Goal: Transaction & Acquisition: Purchase product/service

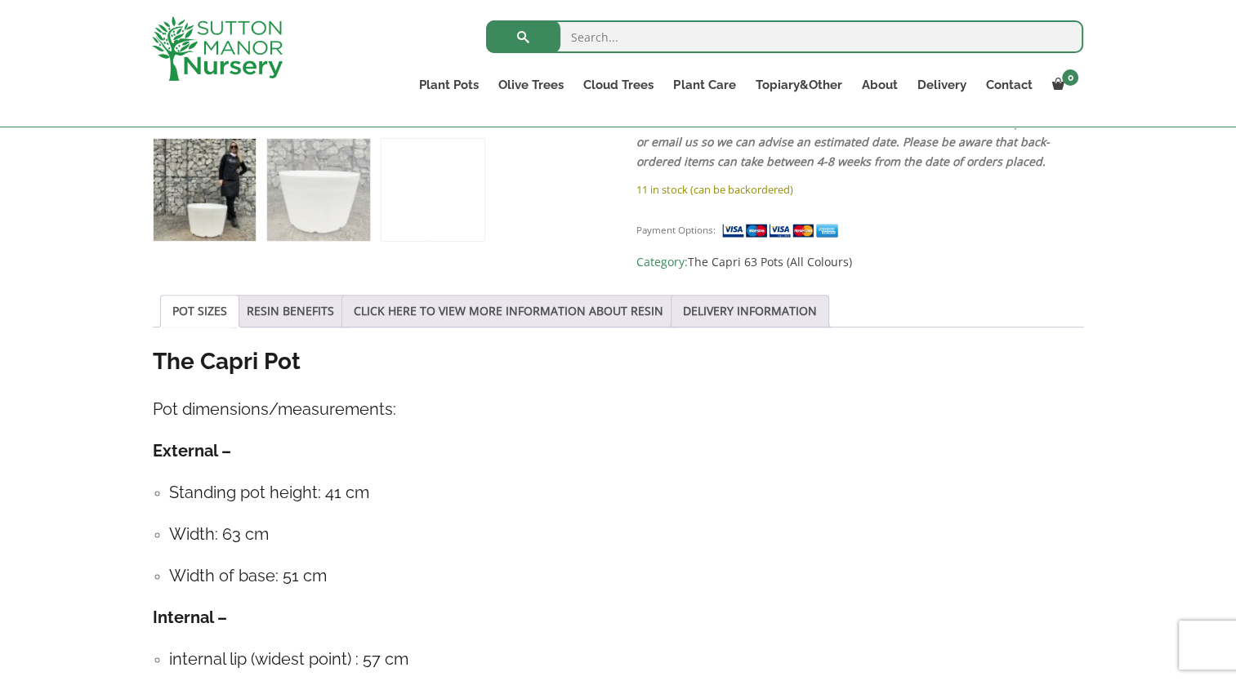
scroll to position [717, 0]
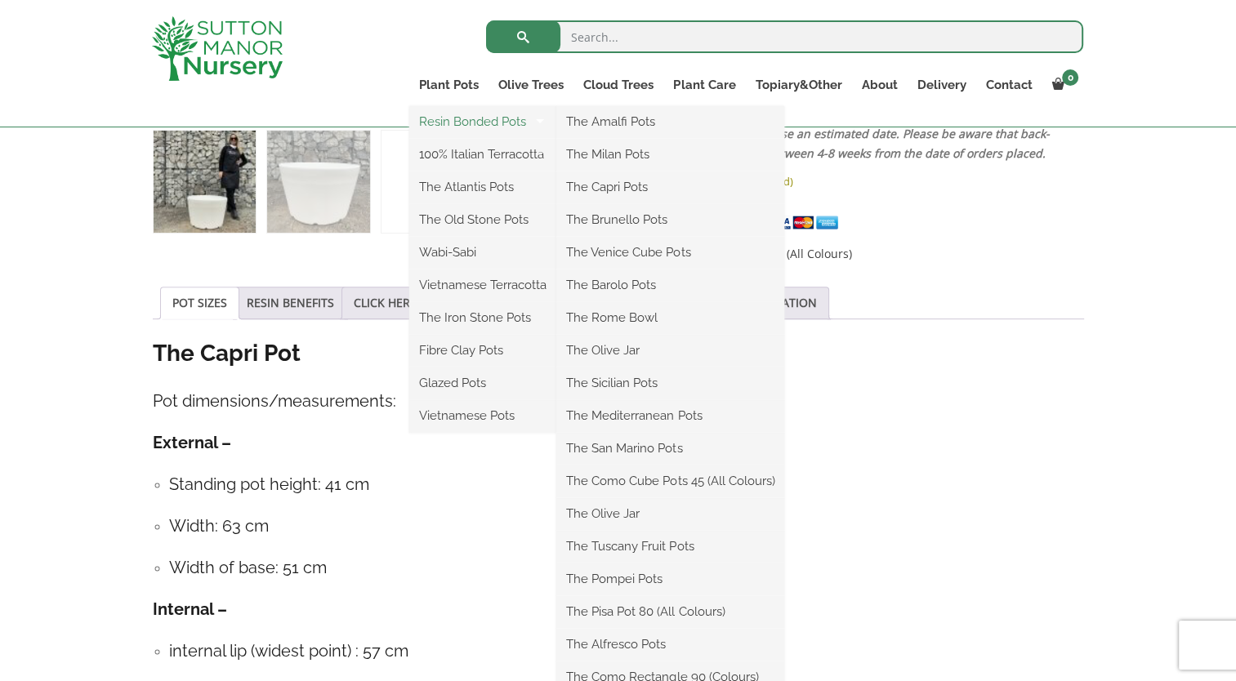
click at [461, 121] on link "Resin Bonded Pots" at bounding box center [482, 121] width 147 height 25
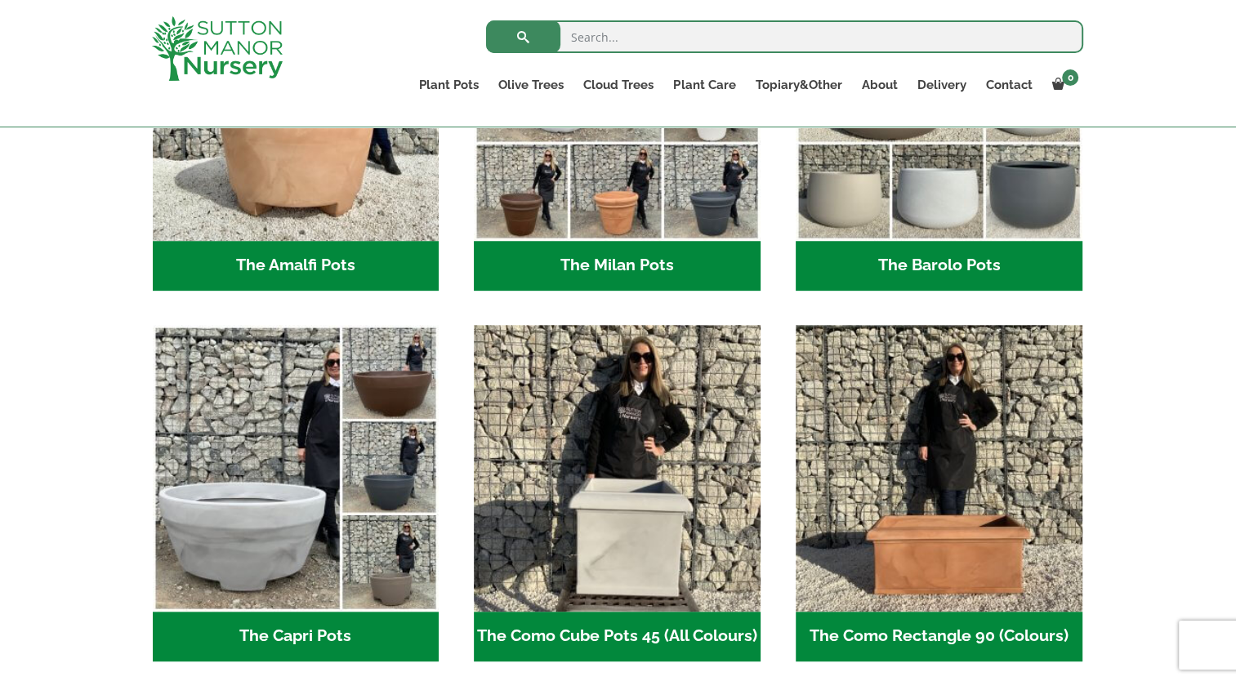
scroll to position [698, 0]
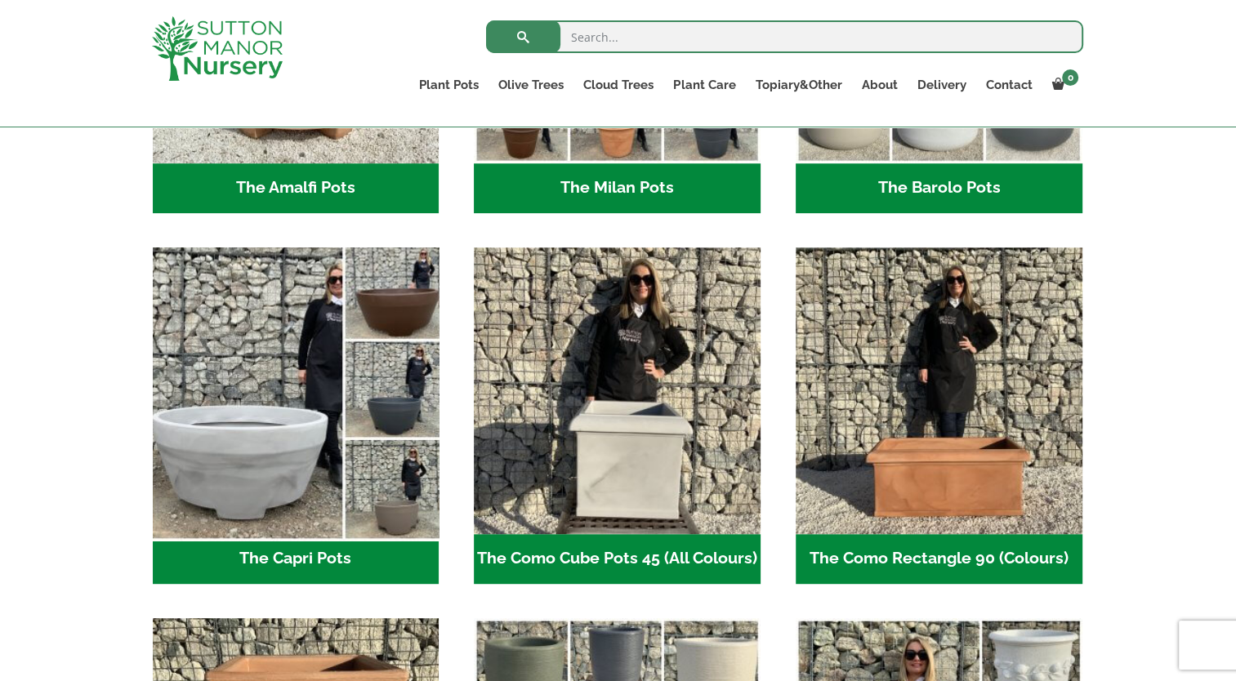
click at [340, 531] on img "Visit product category The Capri Pots" at bounding box center [295, 390] width 301 height 301
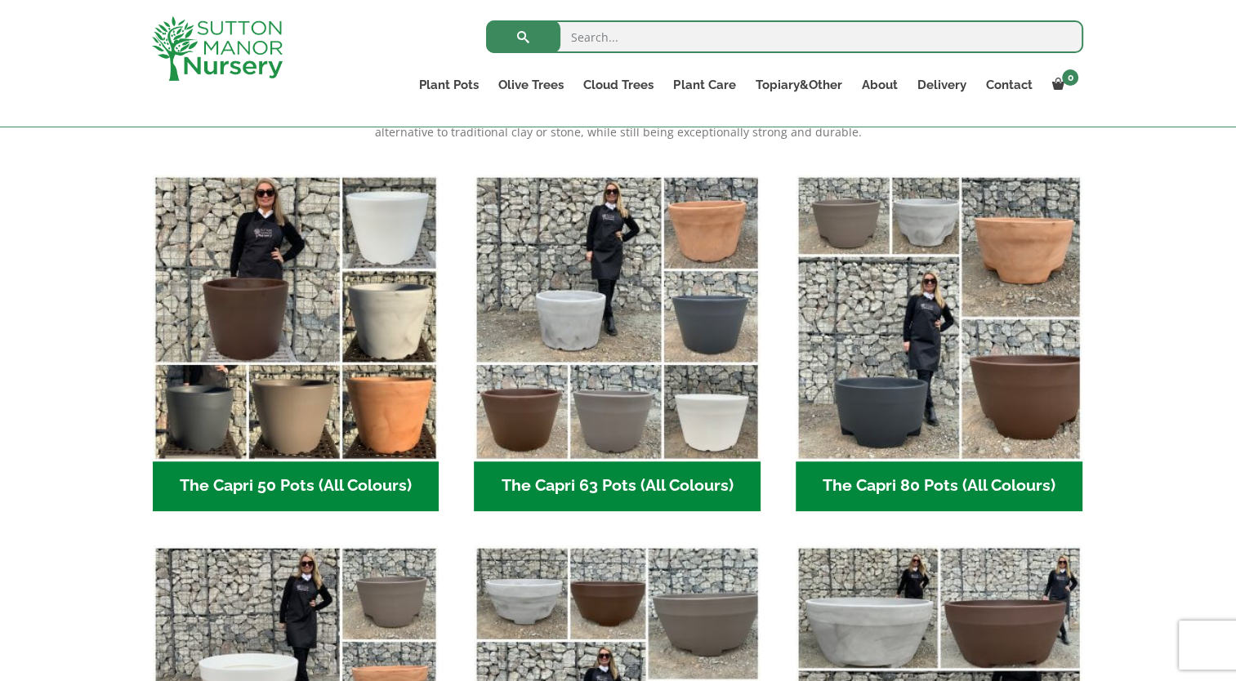
scroll to position [376, 0]
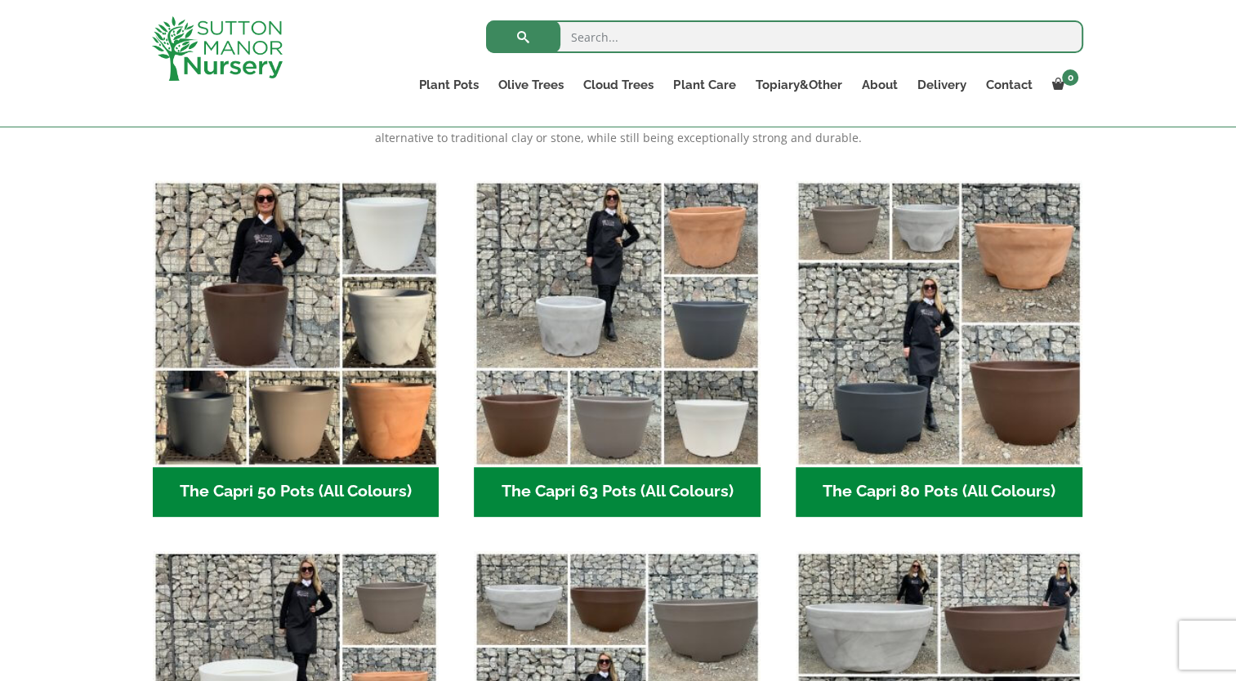
click at [283, 492] on h2 "The Capri 50 Pots (All Colours) (6)" at bounding box center [296, 492] width 287 height 51
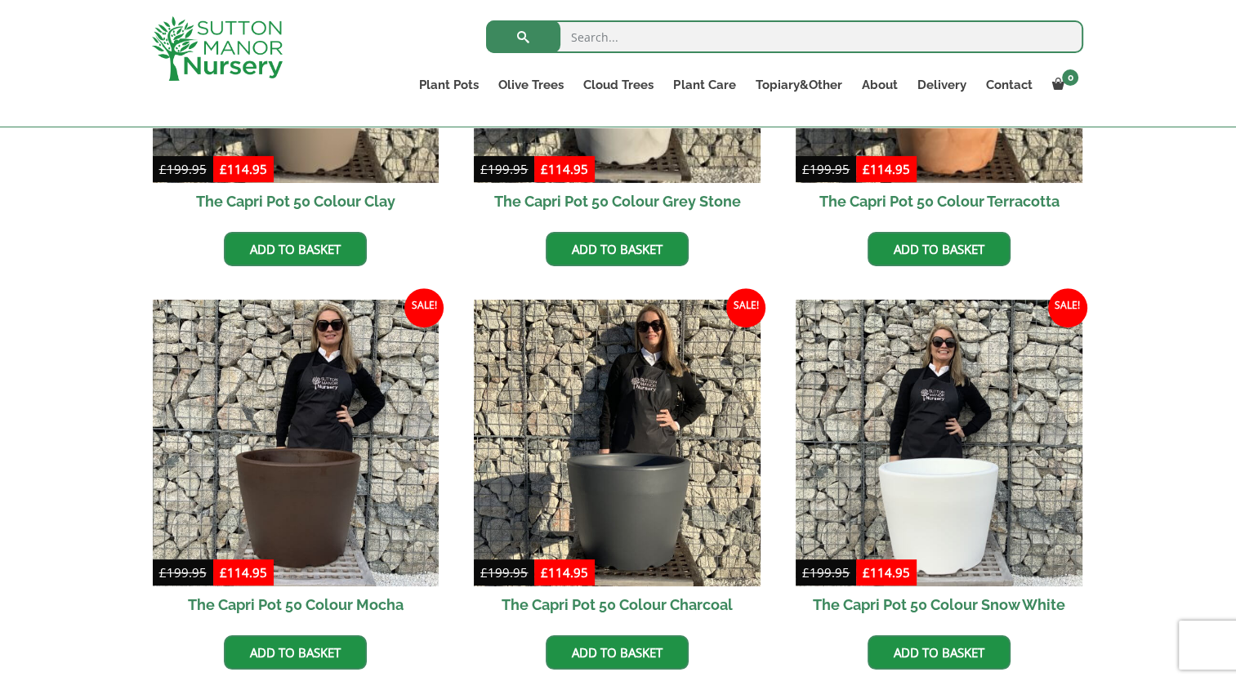
scroll to position [670, 0]
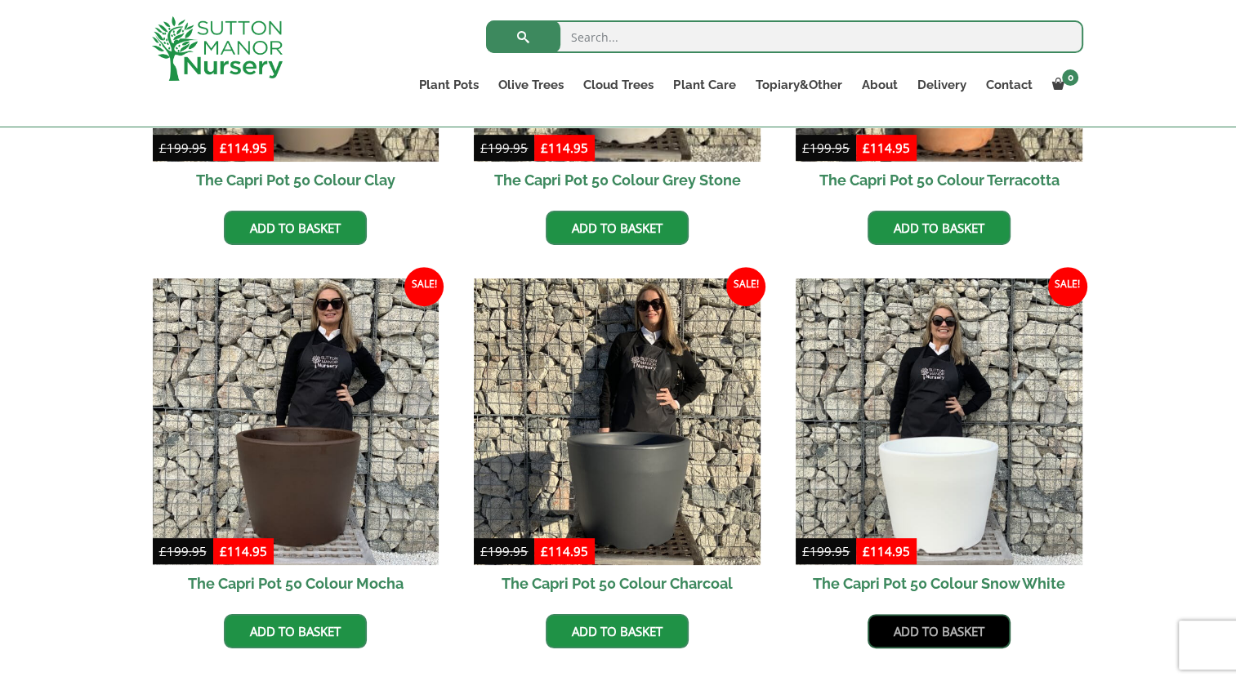
click at [951, 643] on link "Add to basket" at bounding box center [938, 631] width 143 height 34
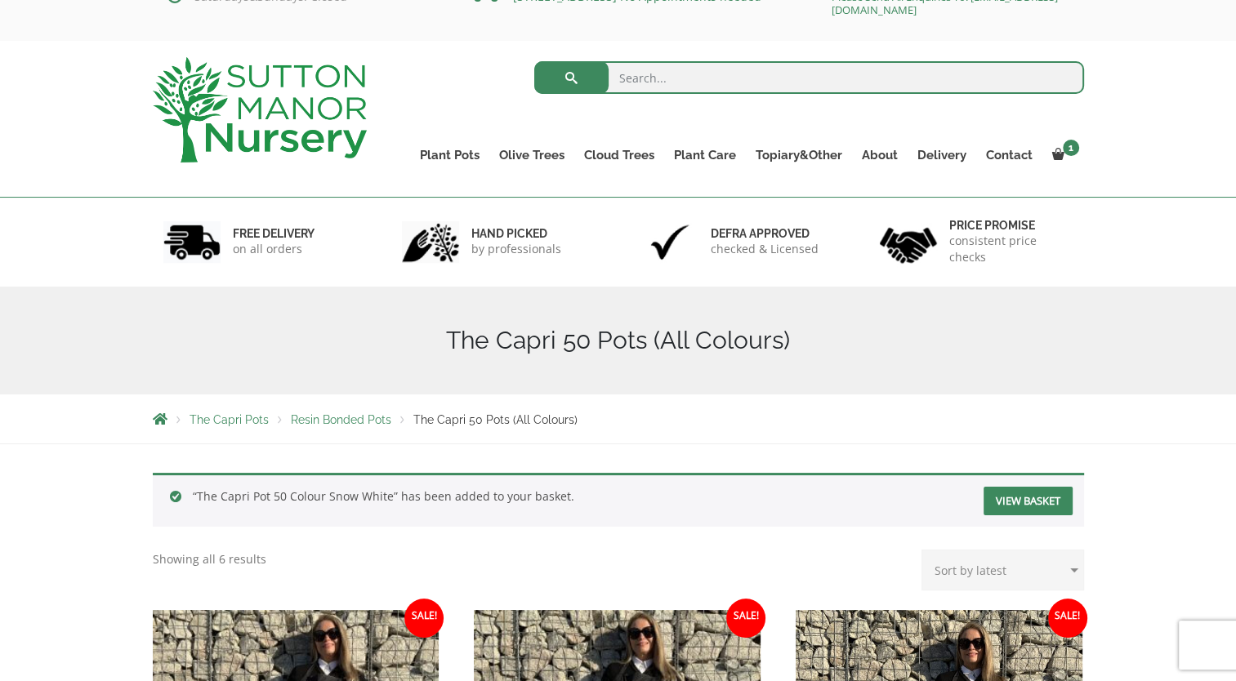
scroll to position [42, 0]
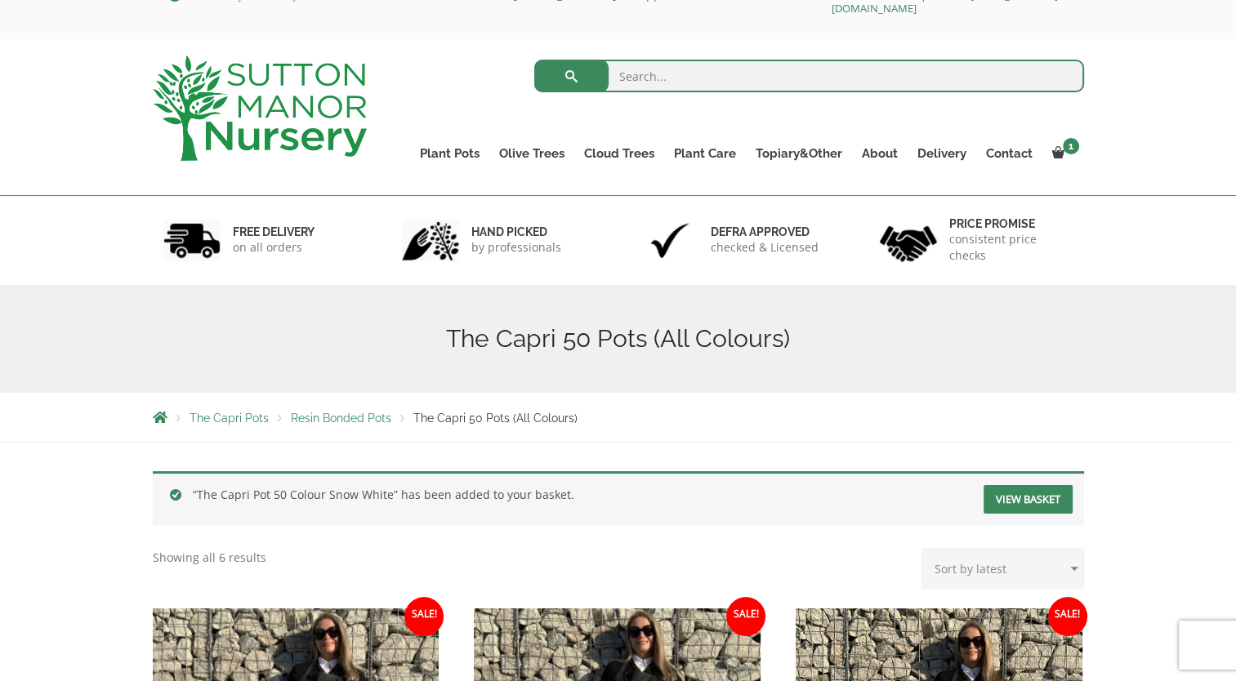
click at [1048, 495] on link "View basket" at bounding box center [1027, 499] width 89 height 29
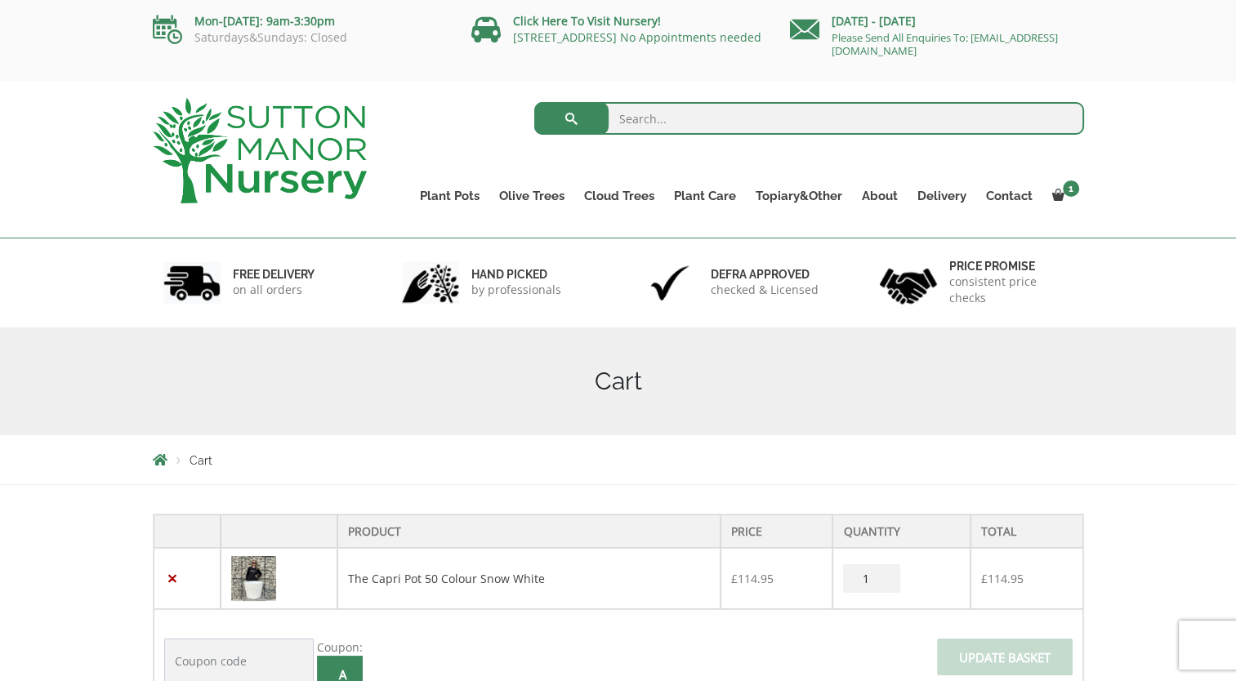
click at [252, 569] on img at bounding box center [253, 578] width 45 height 45
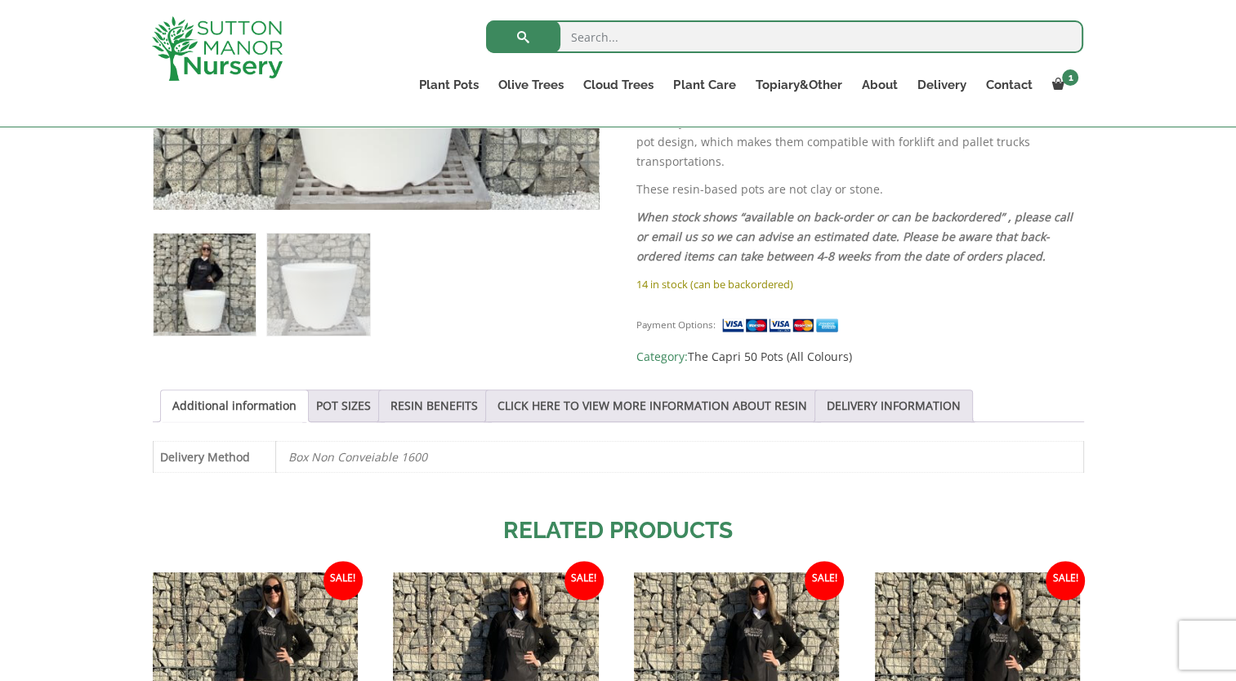
scroll to position [617, 0]
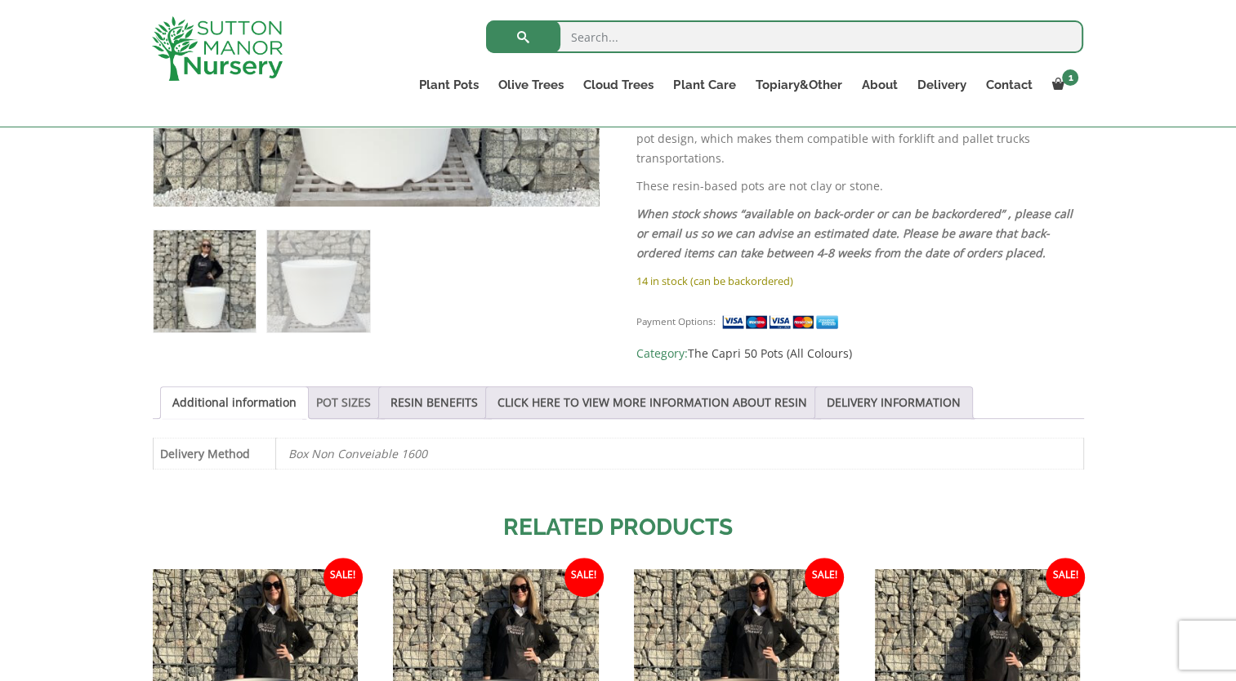
click at [336, 399] on link "POT SIZES" at bounding box center [343, 402] width 55 height 31
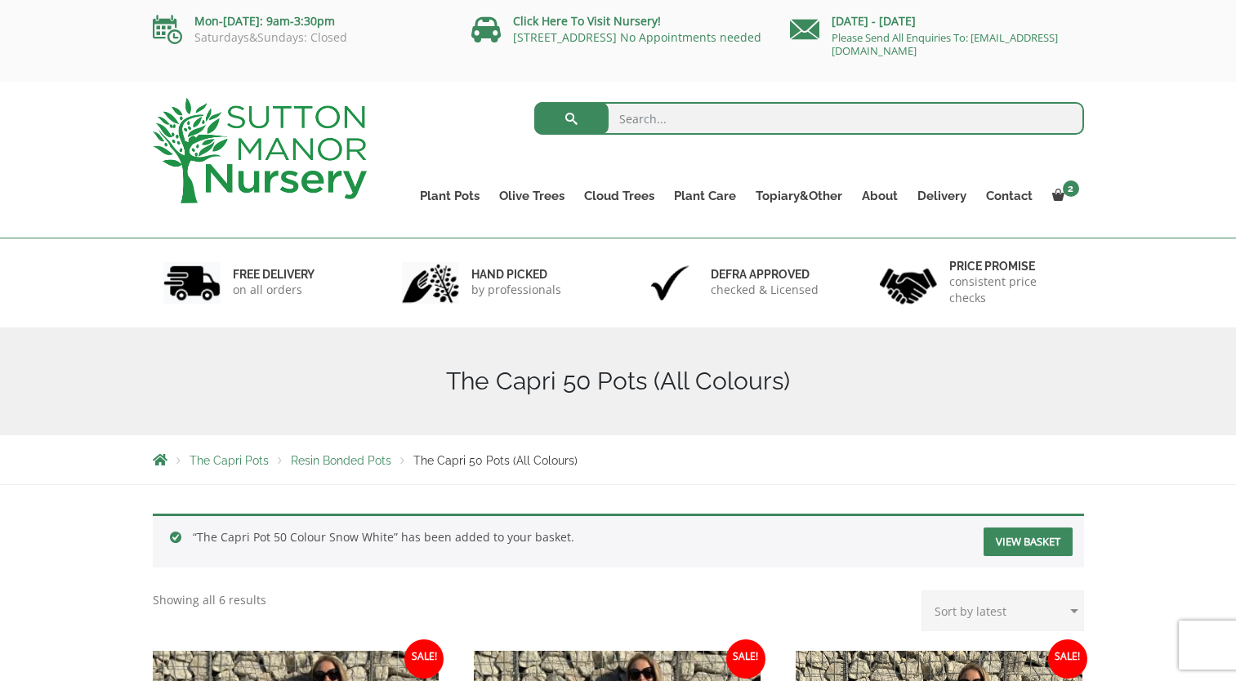
scroll to position [42, 0]
